Goal: Task Accomplishment & Management: Manage account settings

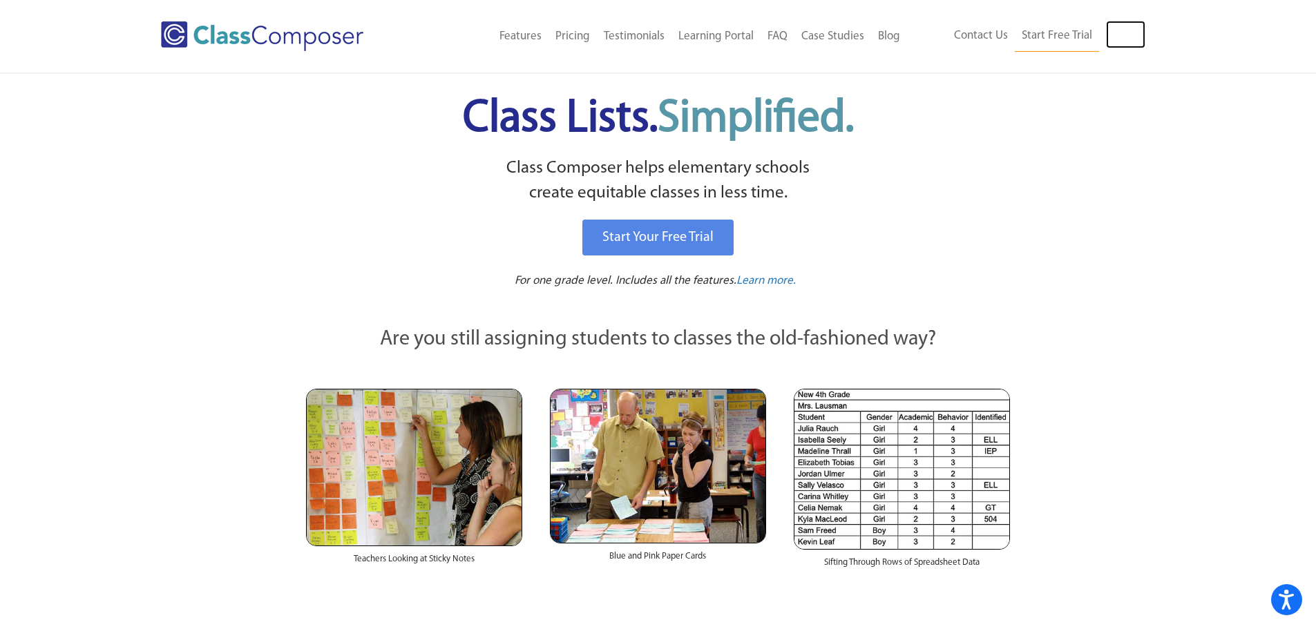
click at [1128, 44] on link "Log In" at bounding box center [1125, 35] width 39 height 28
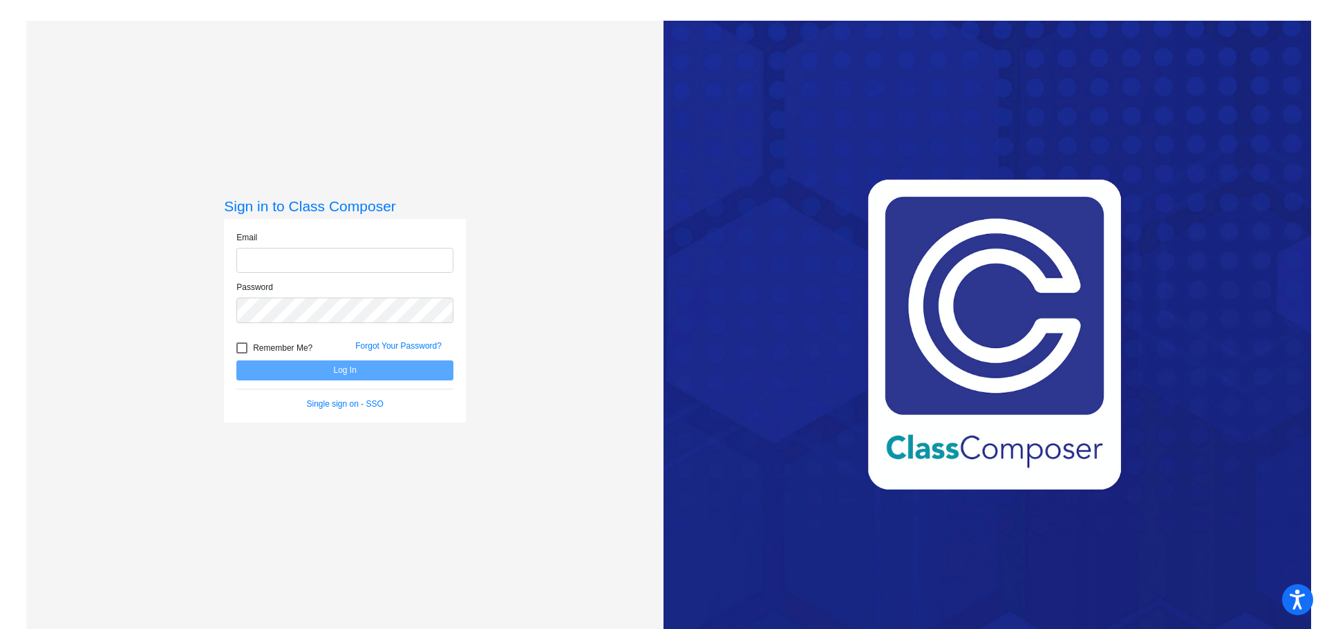
type input "[EMAIL_ADDRESS][DOMAIN_NAME]"
click at [357, 367] on button "Log In" at bounding box center [344, 371] width 217 height 20
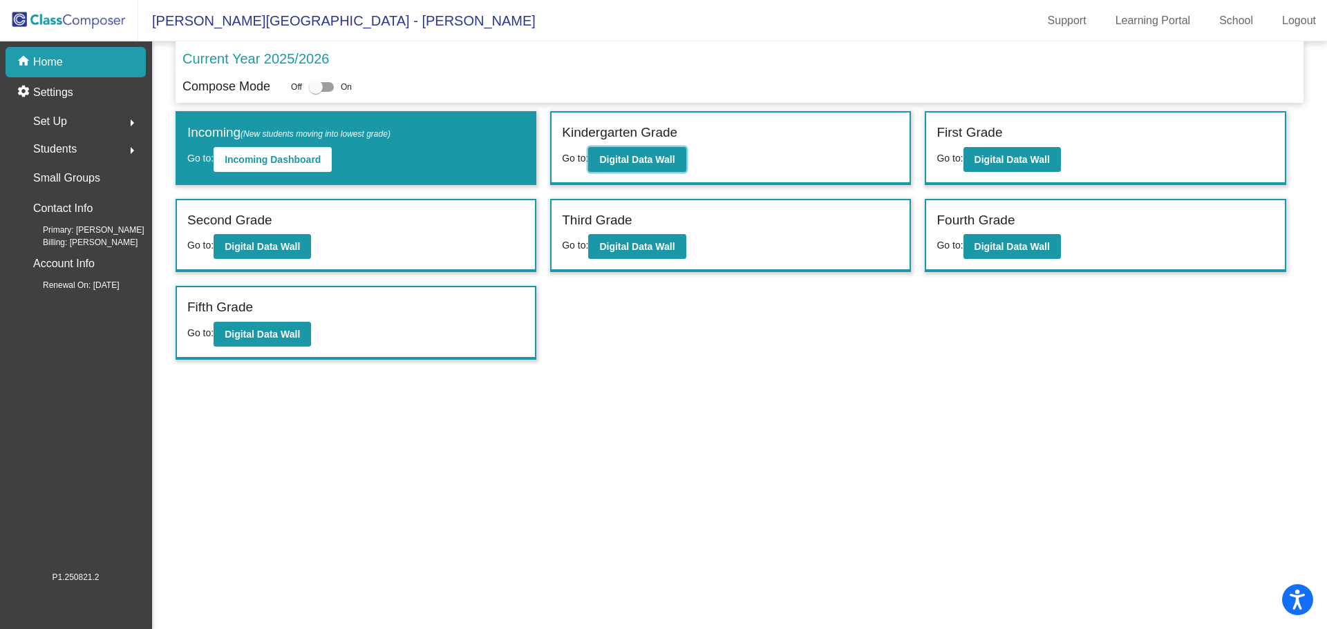
click at [667, 164] on b "Digital Data Wall" at bounding box center [636, 159] width 75 height 11
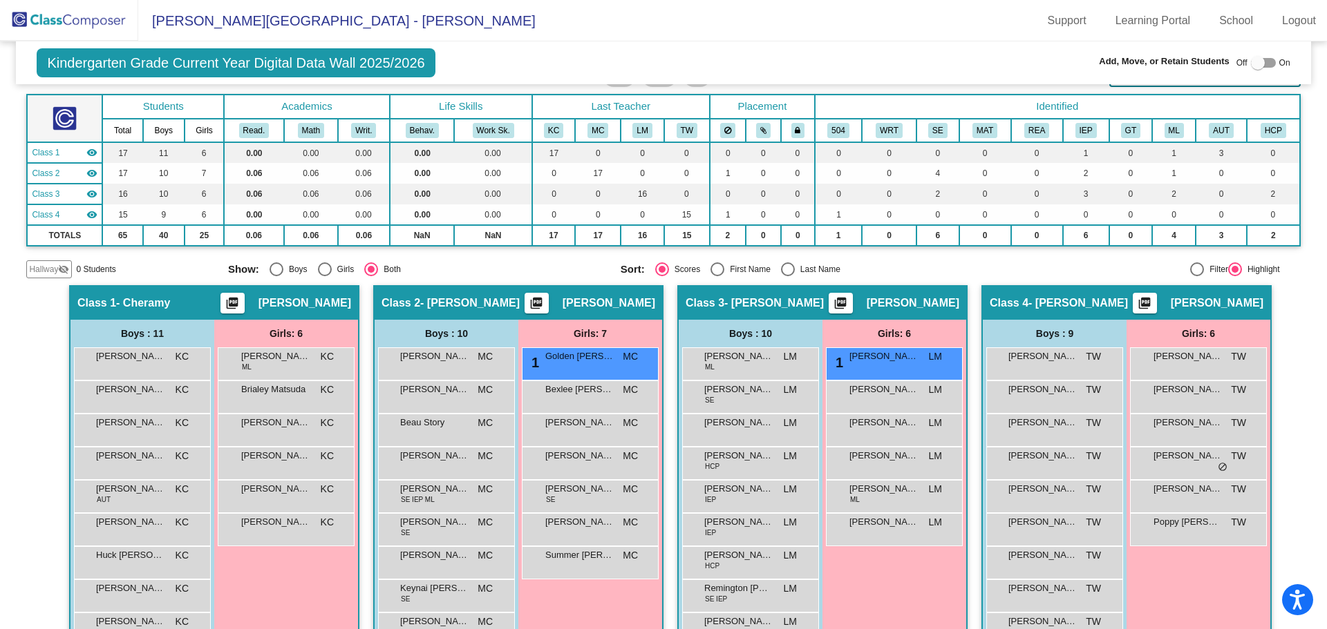
scroll to position [138, 0]
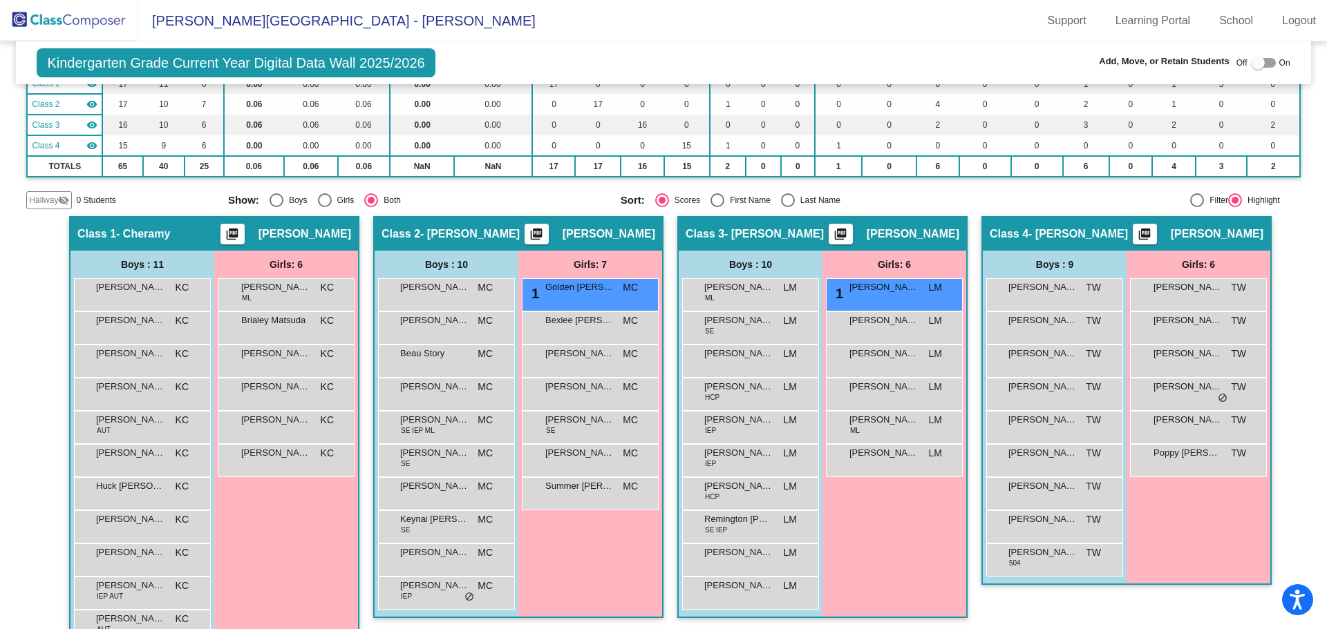
click at [770, 331] on div "Alfredo Luna SE LM lock do_not_disturb_alt" at bounding box center [749, 326] width 132 height 28
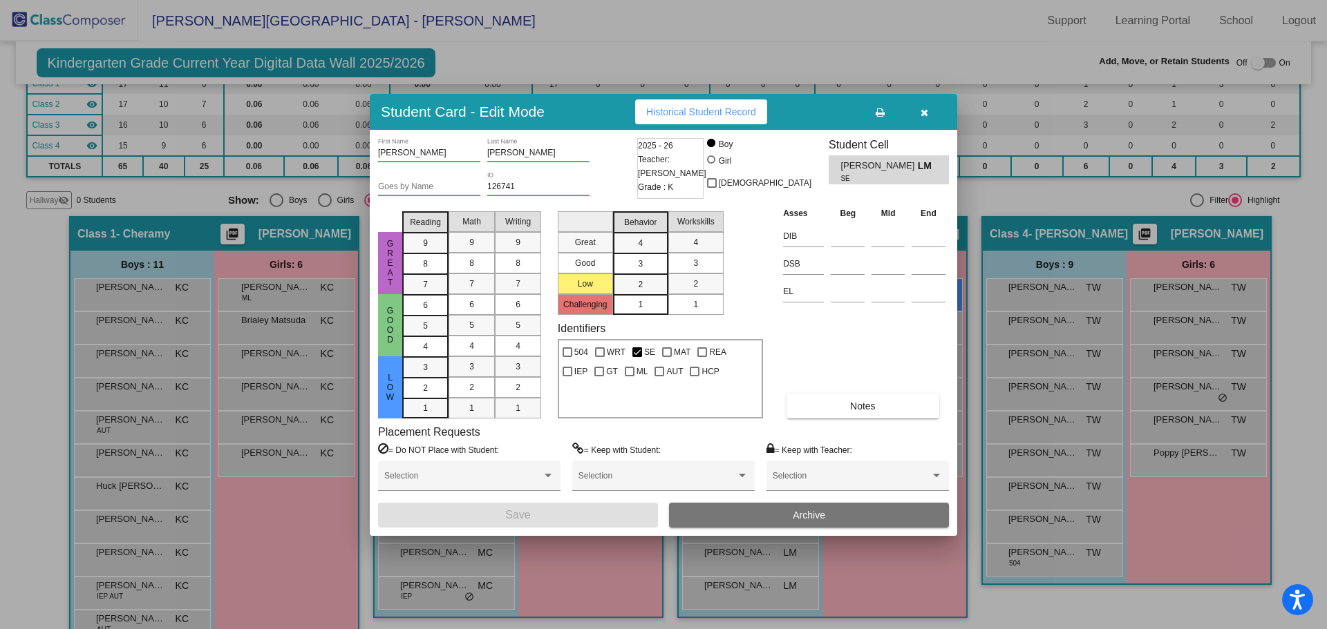
click at [828, 520] on button "Archive" at bounding box center [809, 515] width 280 height 25
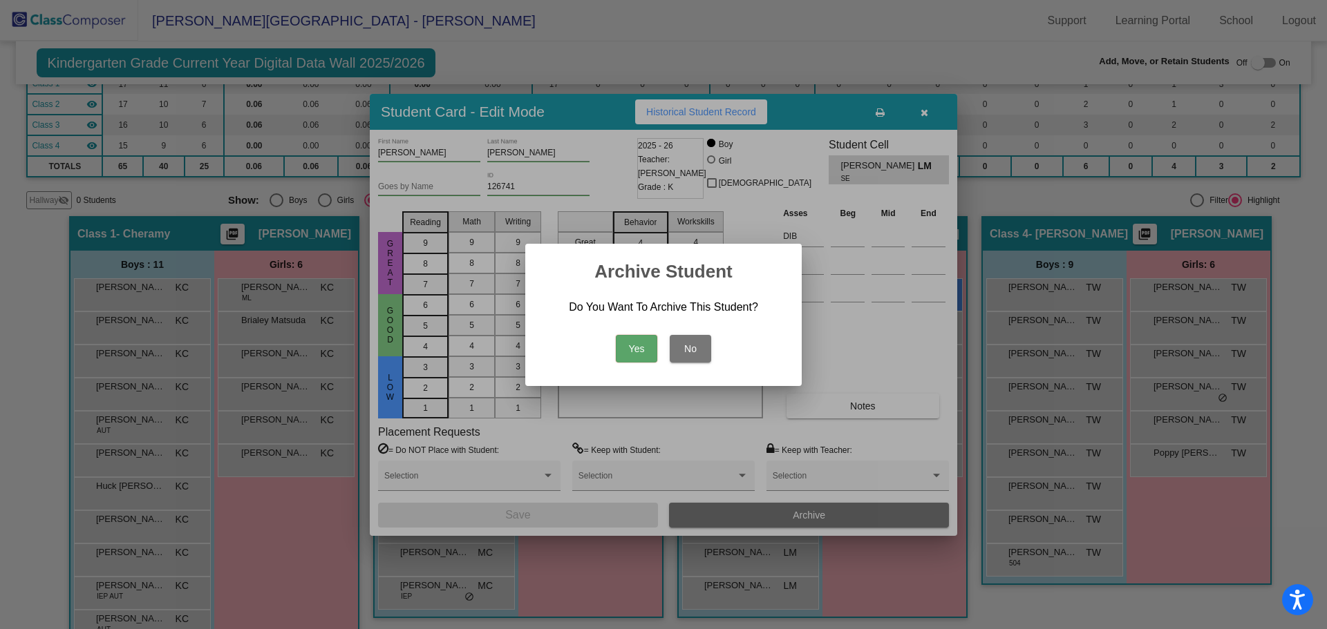
click at [633, 339] on button "Yes" at bounding box center [636, 349] width 41 height 28
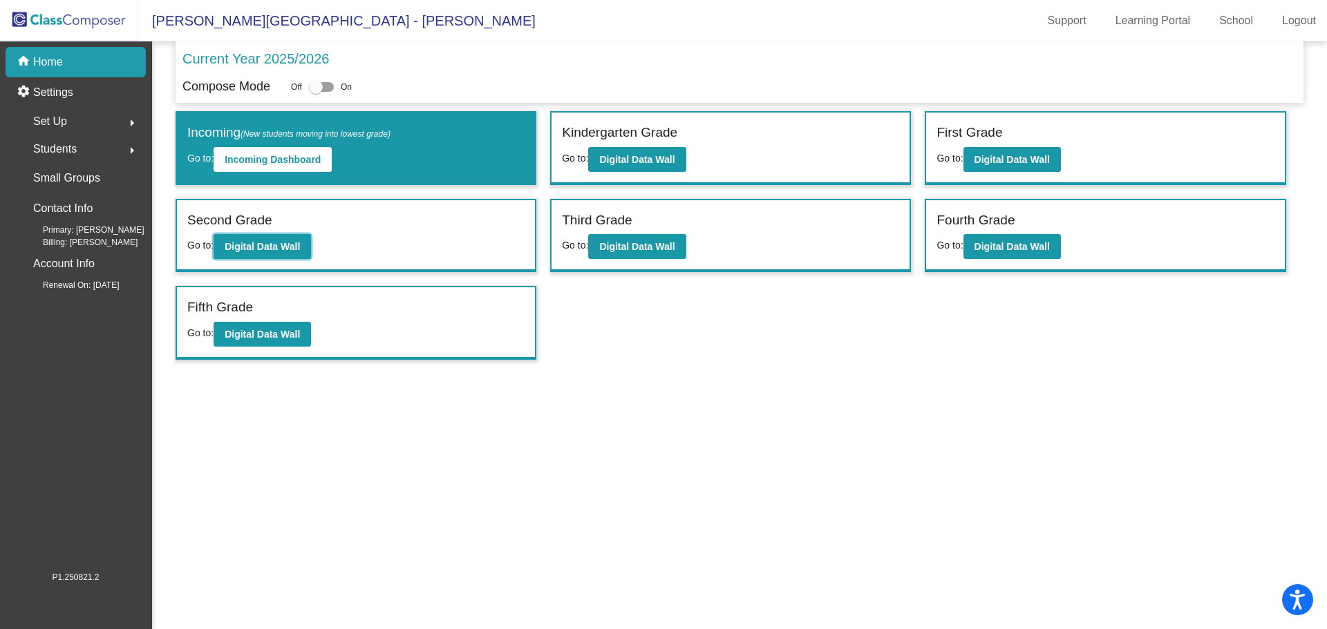
click at [256, 250] on b "Digital Data Wall" at bounding box center [262, 246] width 75 height 11
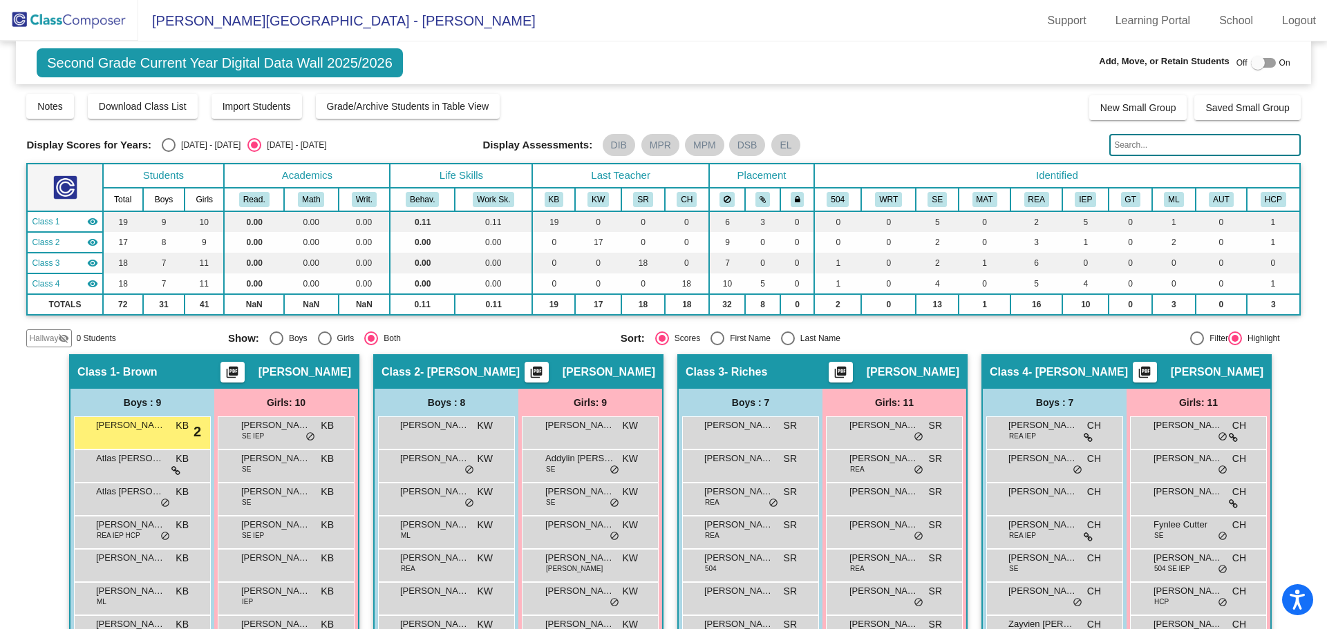
scroll to position [69, 0]
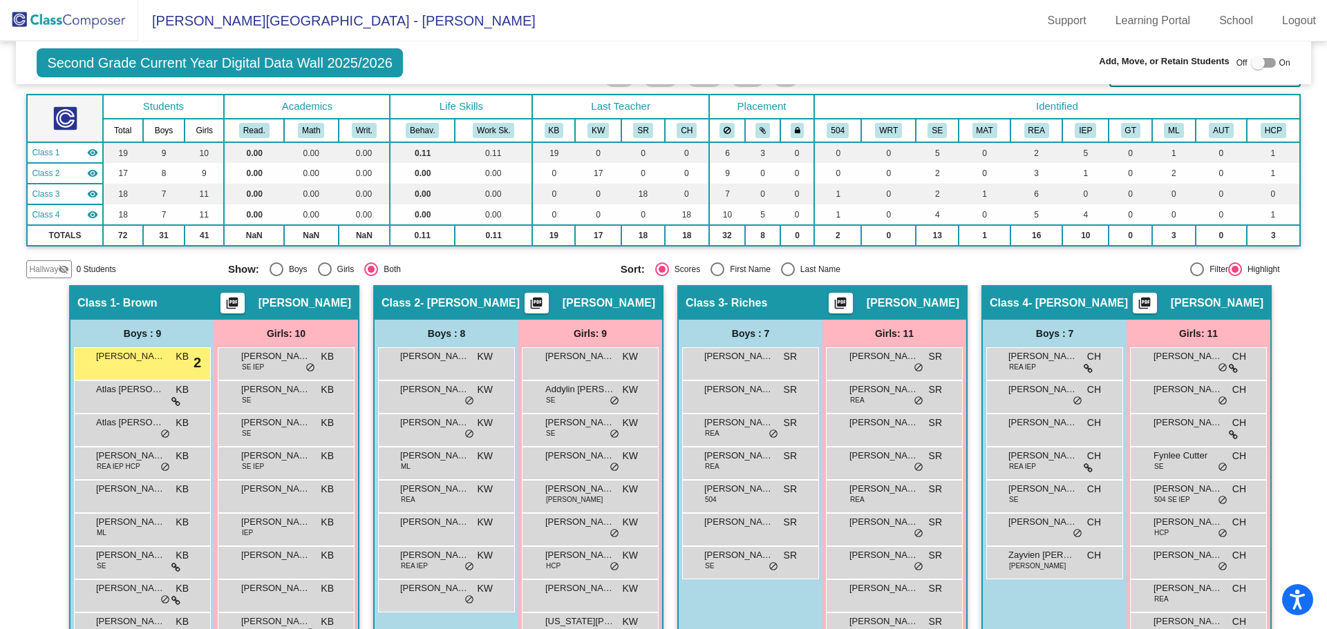
click at [155, 535] on div "Hamdan Khan ML KB lock do_not_disturb_alt" at bounding box center [141, 528] width 132 height 28
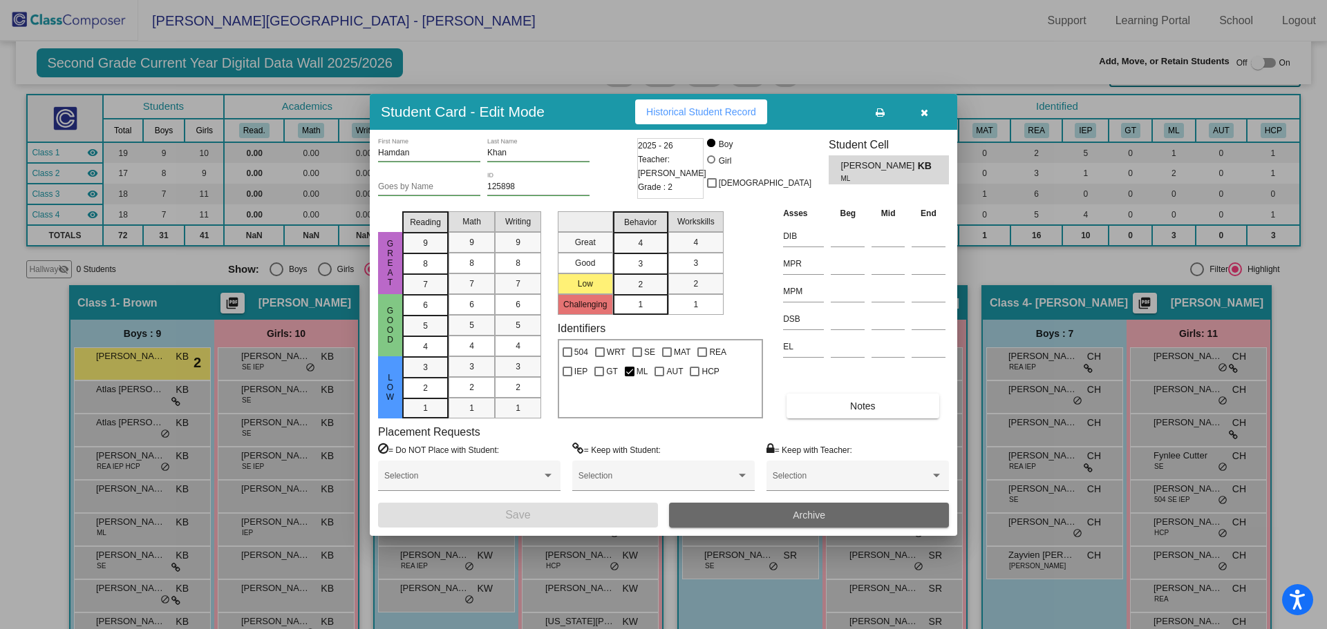
click at [833, 515] on button "Archive" at bounding box center [809, 515] width 280 height 25
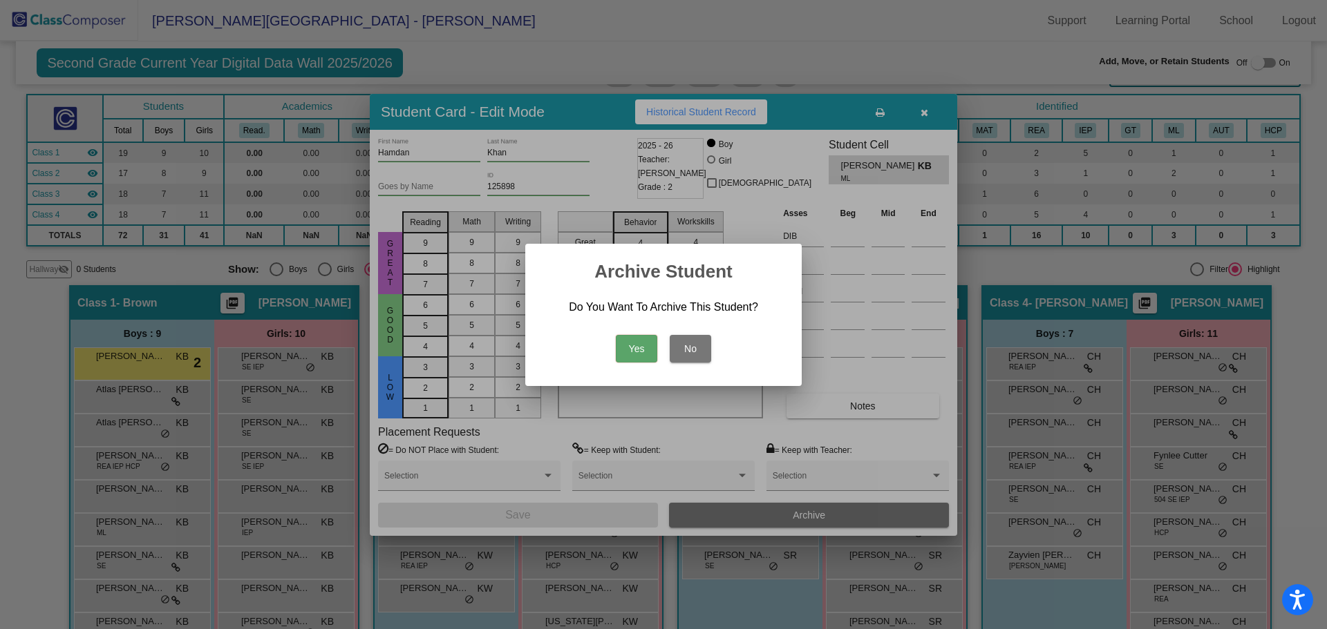
click at [630, 349] on button "Yes" at bounding box center [636, 349] width 41 height 28
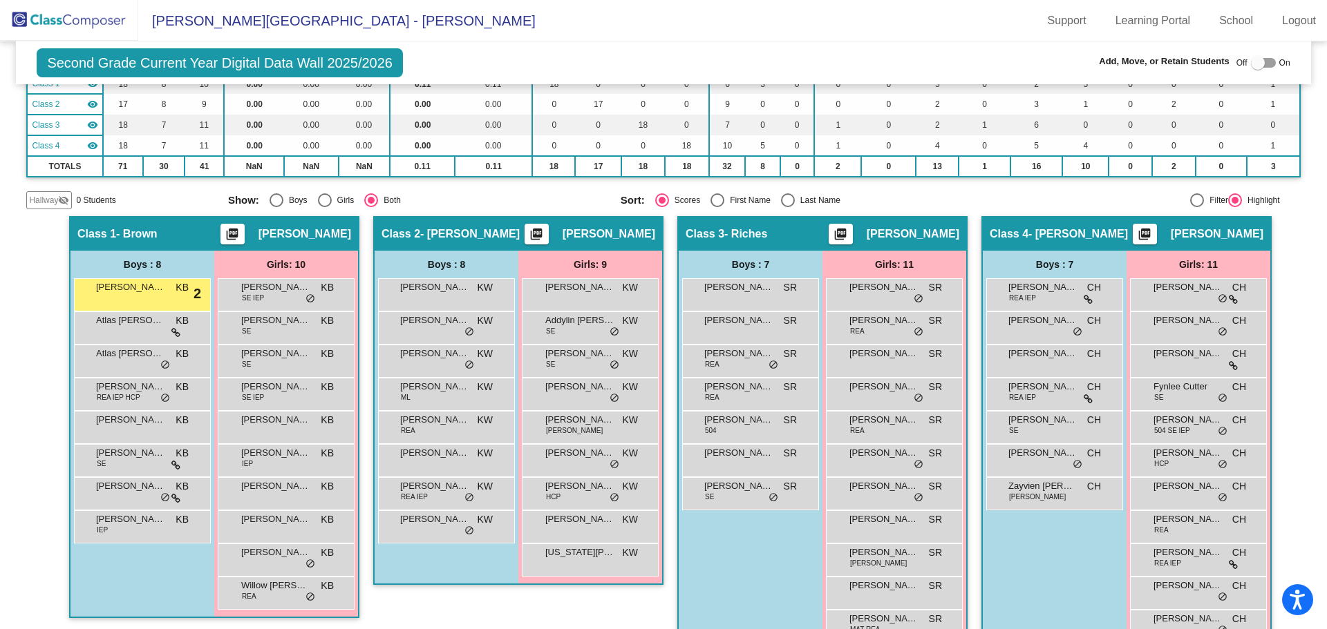
scroll to position [174, 0]
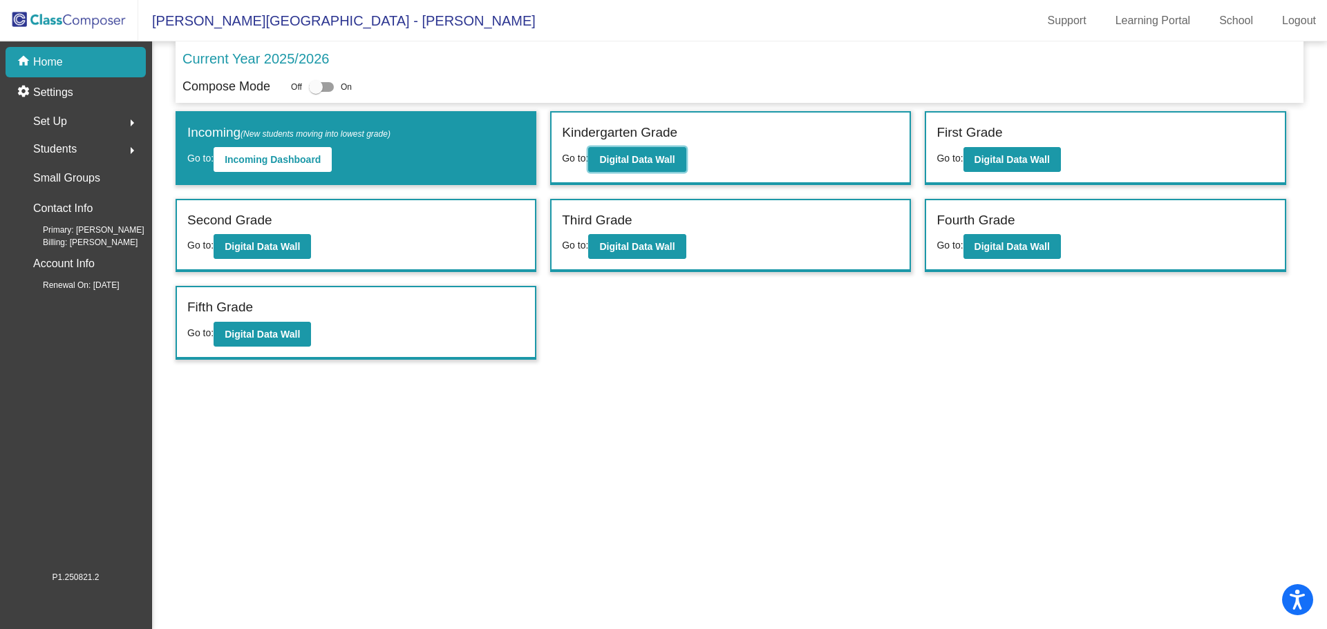
click at [634, 157] on b "Digital Data Wall" at bounding box center [636, 159] width 75 height 11
